Goal: Participate in discussion: Engage in conversation with other users on a specific topic

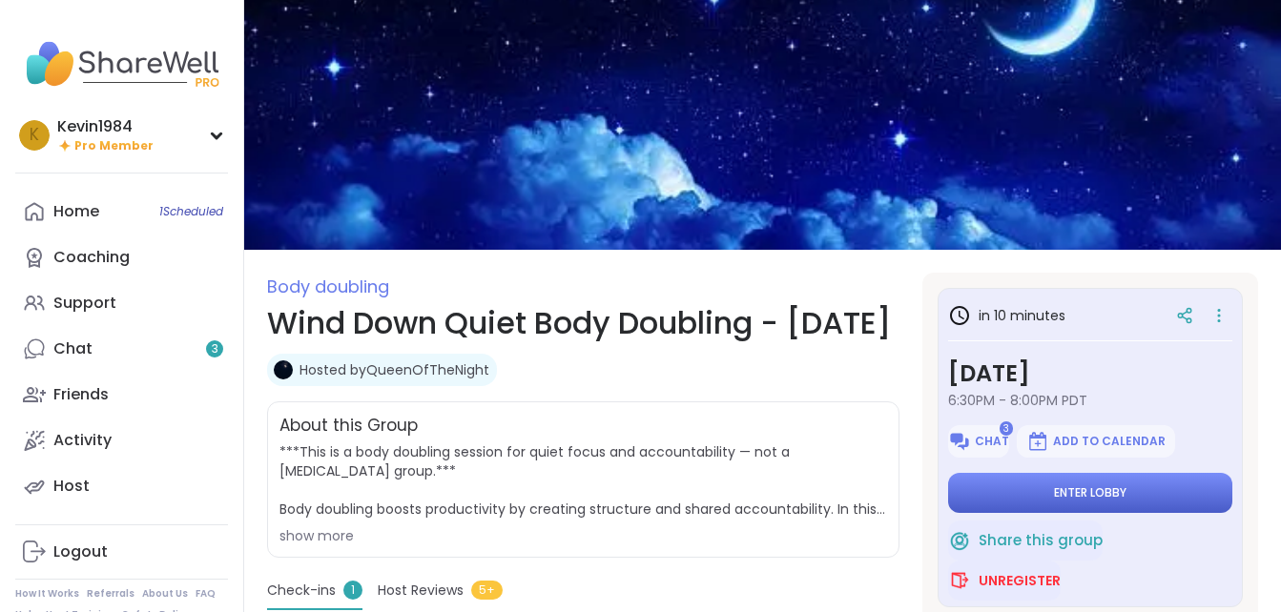
drag, startPoint x: 0, startPoint y: 0, endPoint x: 1091, endPoint y: 489, distance: 1195.8
click at [1091, 489] on span "Enter lobby" at bounding box center [1090, 492] width 72 height 15
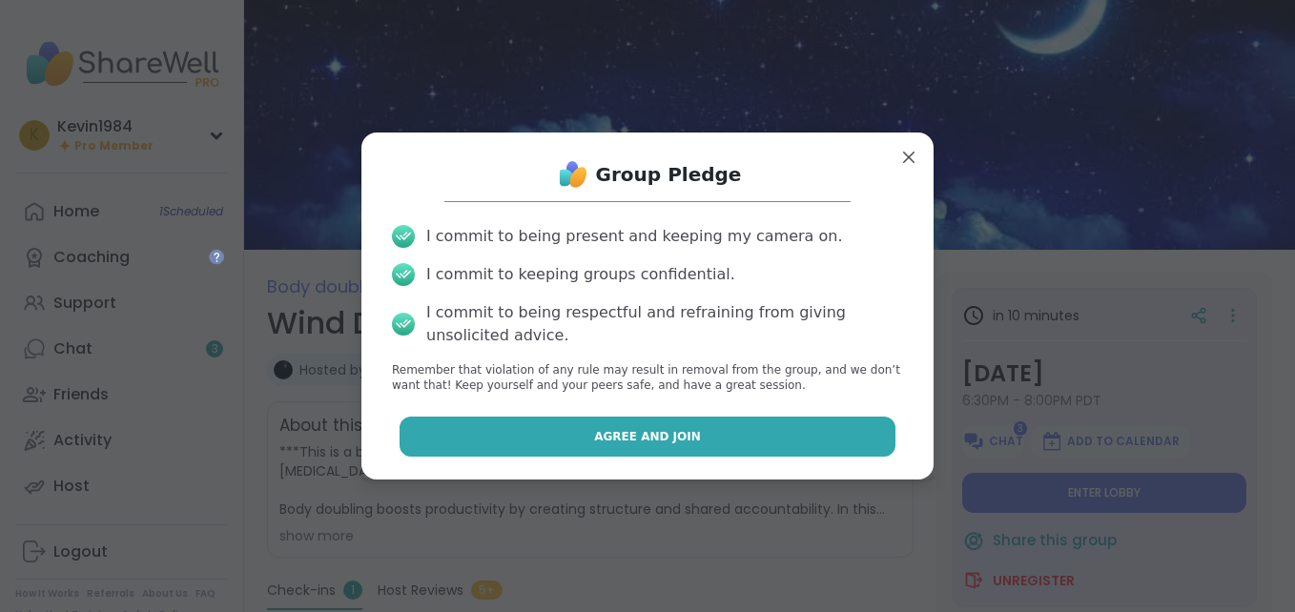
click at [832, 443] on button "Agree and Join" at bounding box center [648, 437] width 497 height 40
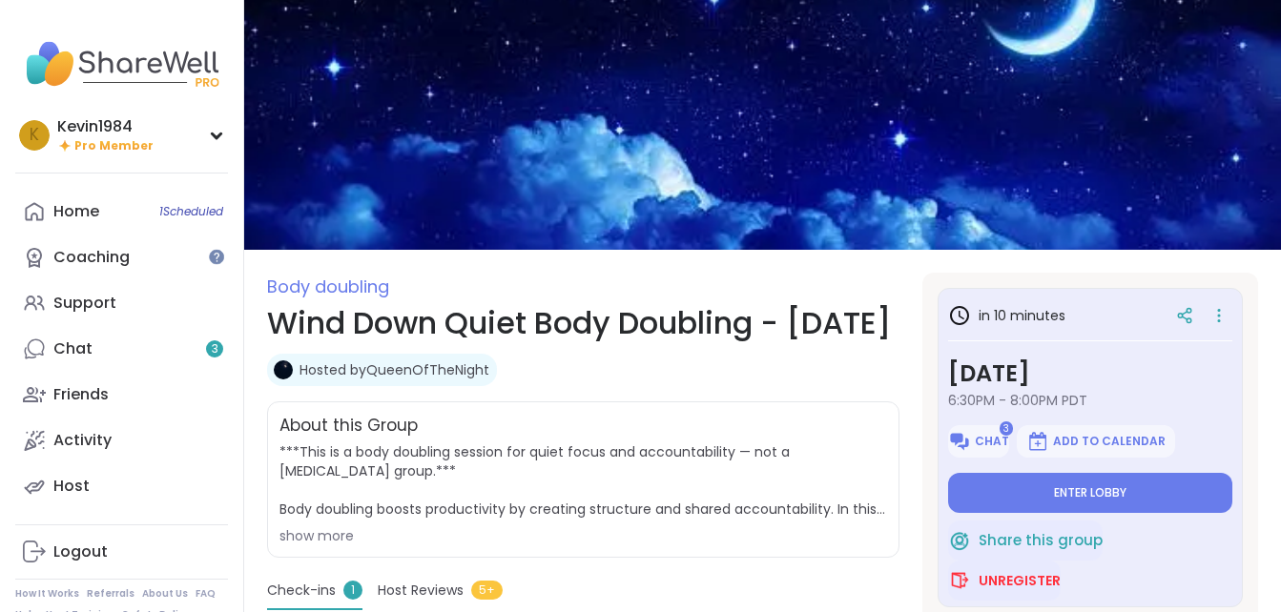
type textarea "*"
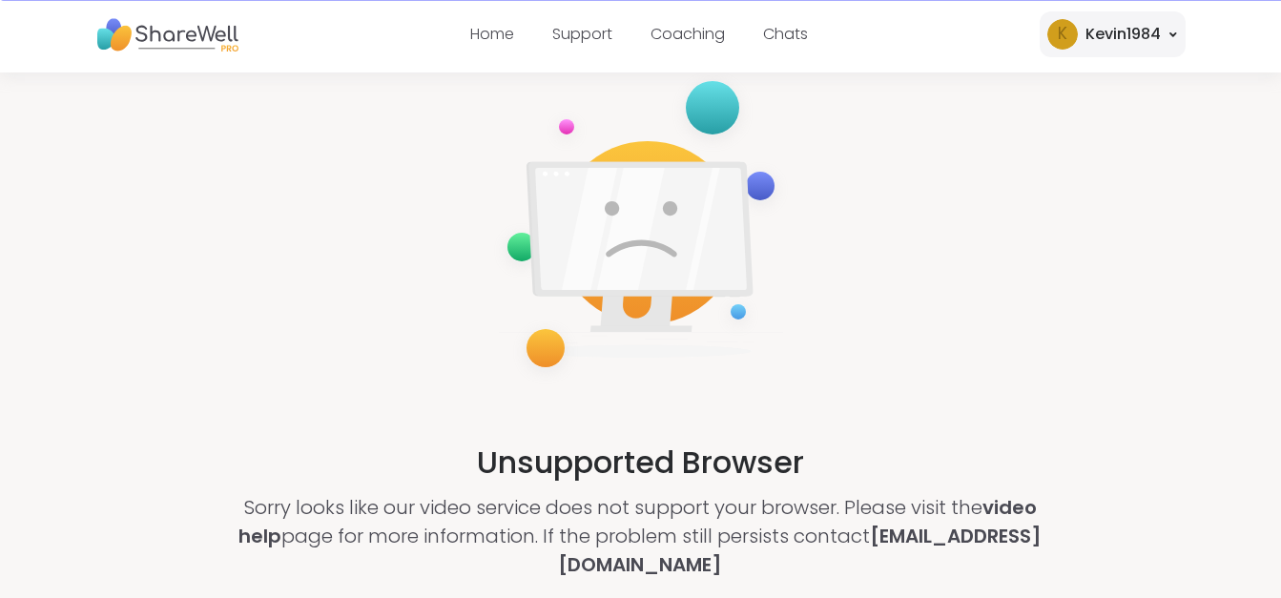
scroll to position [76, 0]
